Goal: Navigation & Orientation: Go to known website

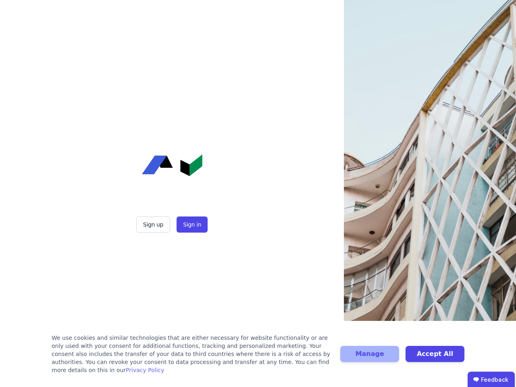
click at [258, 194] on div "Sign up Sign in" at bounding box center [172, 193] width 202 height 387
click at [154, 225] on button "Sign up" at bounding box center [153, 224] width 34 height 16
click at [191, 225] on button "Sign in" at bounding box center [192, 224] width 31 height 16
click at [258, 358] on div "We use cookies and similar technologies that are either necessary for website f…" at bounding box center [191, 354] width 279 height 40
click at [370, 358] on button "Manage" at bounding box center [369, 354] width 59 height 16
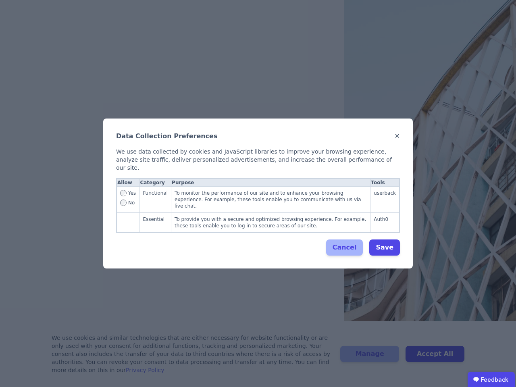
click at [435, 358] on div "Data Collection Preferences ✕ We use data collected by cookies and JavaScript l…" at bounding box center [258, 193] width 516 height 387
click at [491, 379] on ubdiv "Feedback" at bounding box center [491, 380] width 47 height 16
